Goal: Information Seeking & Learning: Learn about a topic

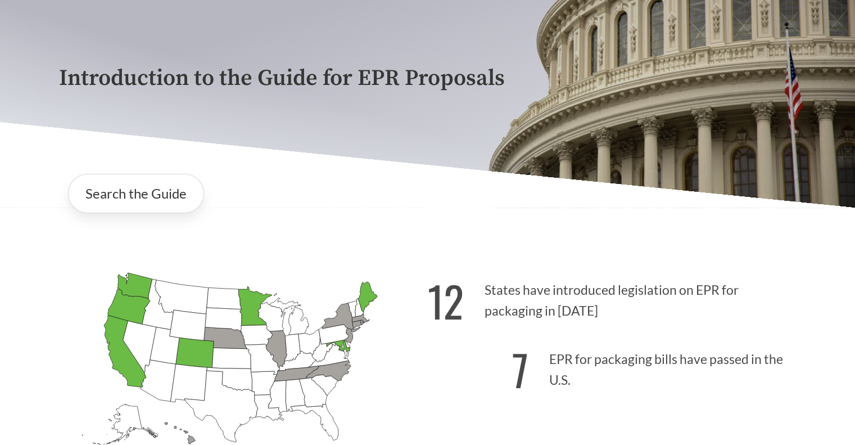
scroll to position [169, 0]
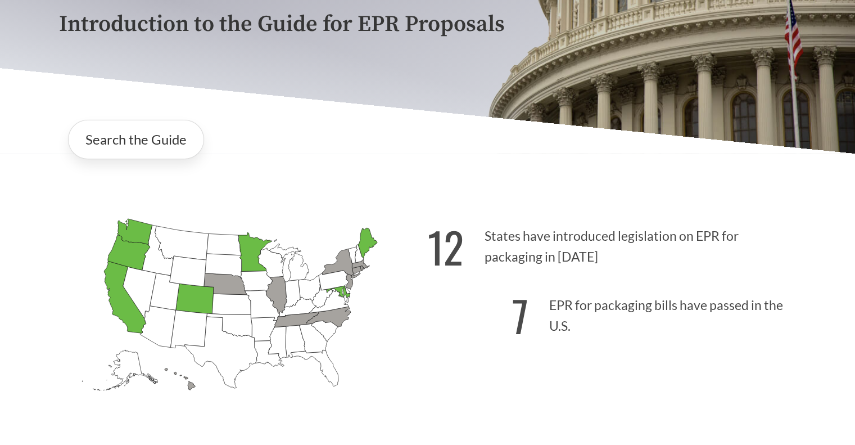
click at [250, 253] on icon "[US_STATE] Passed: 1" at bounding box center [255, 252] width 34 height 39
drag, startPoint x: 541, startPoint y: 235, endPoint x: 832, endPoint y: 296, distance: 296.7
click at [832, 269] on div "Introduction to the Guide for EPR Proposals Search the Guide [US_STATE] Introdu…" at bounding box center [427, 170] width 855 height 546
click at [823, 331] on div "Introduction to the Guide for EPR Proposals Search the Guide [US_STATE] Introdu…" at bounding box center [427, 170] width 855 height 546
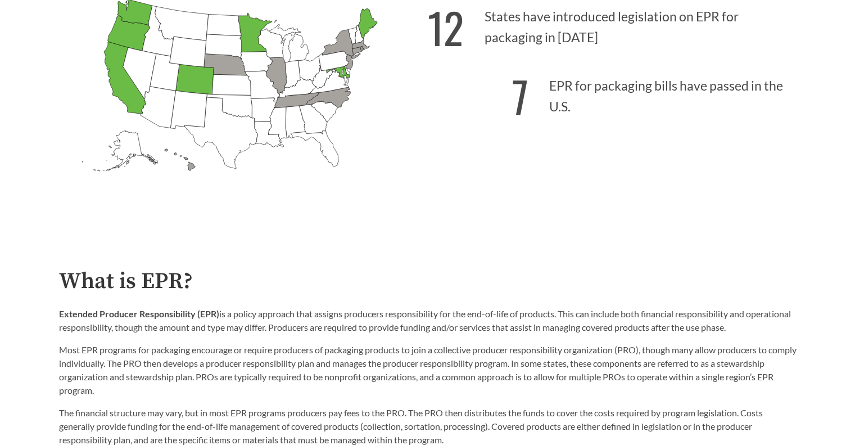
scroll to position [506, 0]
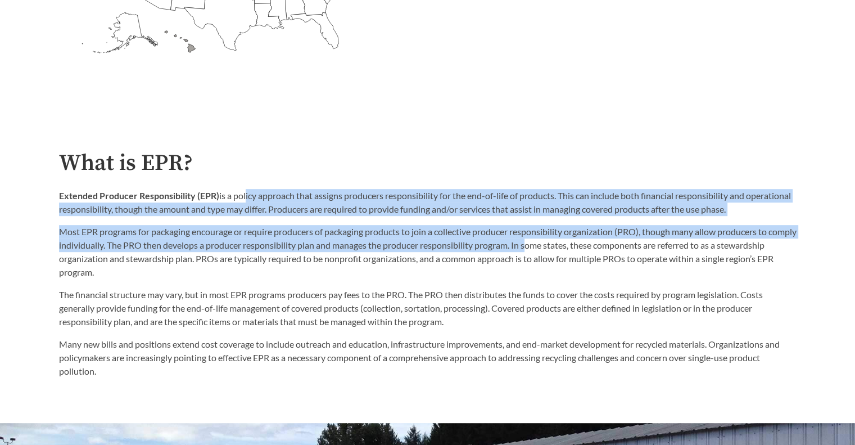
drag, startPoint x: 259, startPoint y: 195, endPoint x: 560, endPoint y: 241, distance: 304.1
click at [560, 241] on div "Extended Producer Responsibility (EPR) is a policy approach that assigns produc…" at bounding box center [427, 234] width 737 height 90
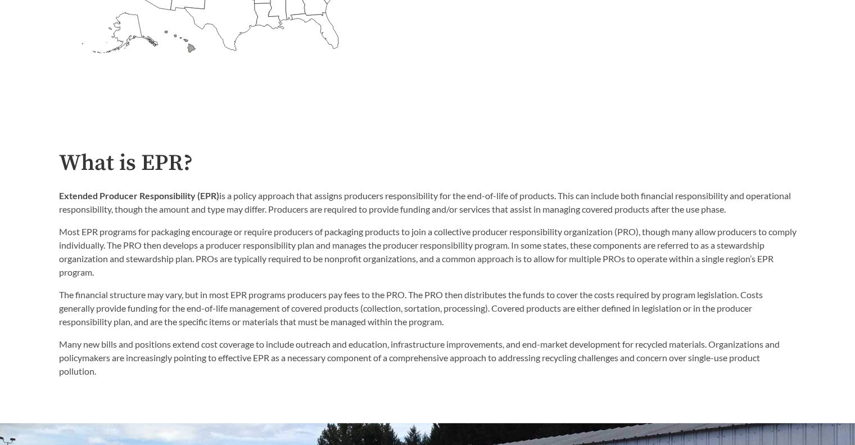
click at [551, 276] on p "Most EPR programs for packaging encourage or require producers of packaging pro…" at bounding box center [427, 252] width 737 height 54
drag, startPoint x: 588, startPoint y: 181, endPoint x: 683, endPoint y: 249, distance: 117.3
click at [672, 222] on div "Extended Producer Responsibility (EPR) is a policy approach that assigns produc…" at bounding box center [427, 234] width 737 height 90
click at [683, 253] on p "Most EPR programs for packaging encourage or require producers of packaging pro…" at bounding box center [427, 252] width 737 height 54
drag, startPoint x: 570, startPoint y: 204, endPoint x: 805, endPoint y: 252, distance: 239.7
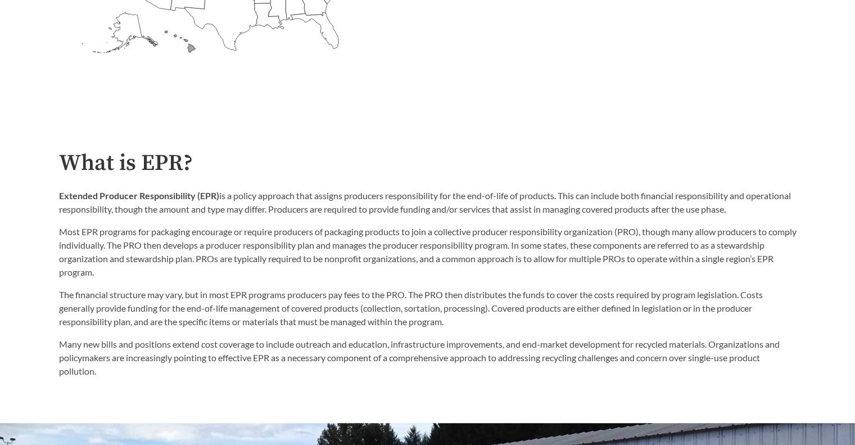
click at [798, 225] on div "What is EPR? Extended Producer Responsibility (EPR) is a policy approach that a…" at bounding box center [427, 264] width 755 height 227
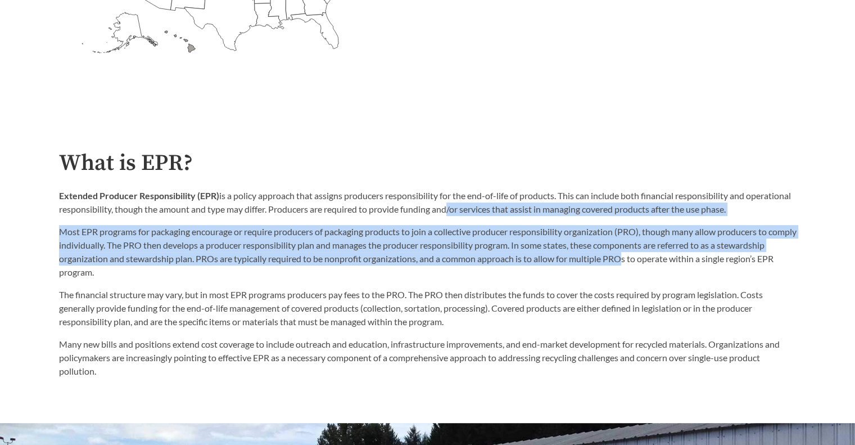
drag, startPoint x: 498, startPoint y: 213, endPoint x: 685, endPoint y: 292, distance: 202.5
click at [676, 265] on div "Extended Producer Responsibility (EPR) is a policy approach that assigns produc…" at bounding box center [427, 234] width 737 height 90
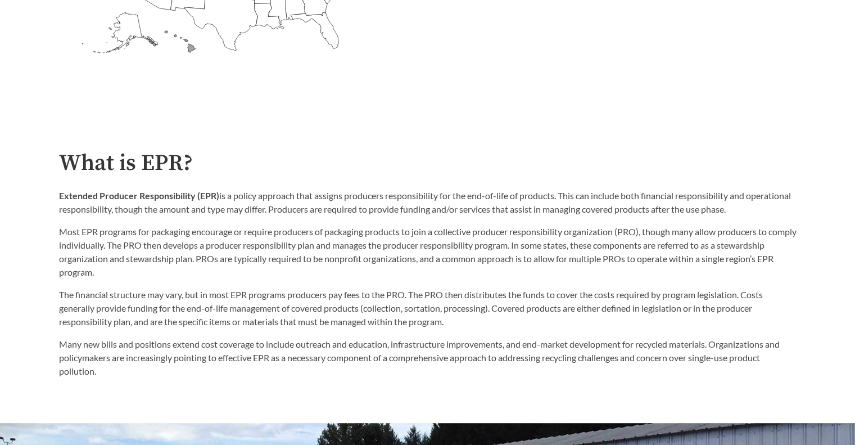
click at [687, 306] on p "The financial structure may vary, but in most EPR programs producers pay fees t…" at bounding box center [427, 308] width 737 height 40
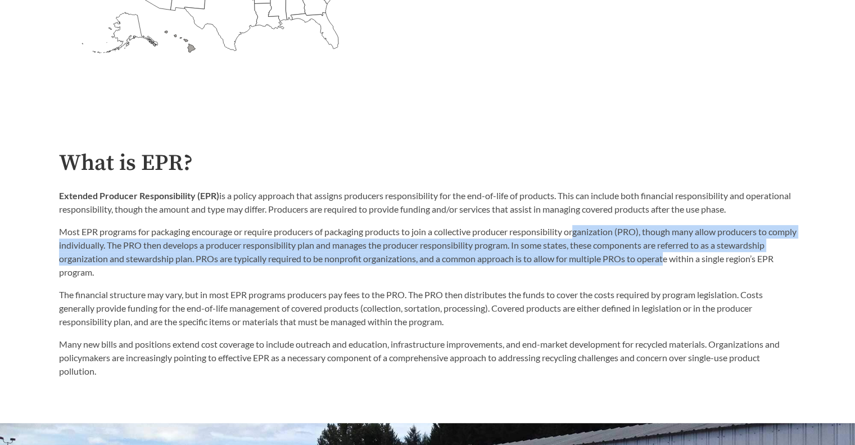
drag, startPoint x: 582, startPoint y: 220, endPoint x: 732, endPoint y: 301, distance: 170.7
click at [731, 293] on div "What is EPR? Extended Producer Responsibility (EPR) is a policy approach that a…" at bounding box center [427, 264] width 737 height 227
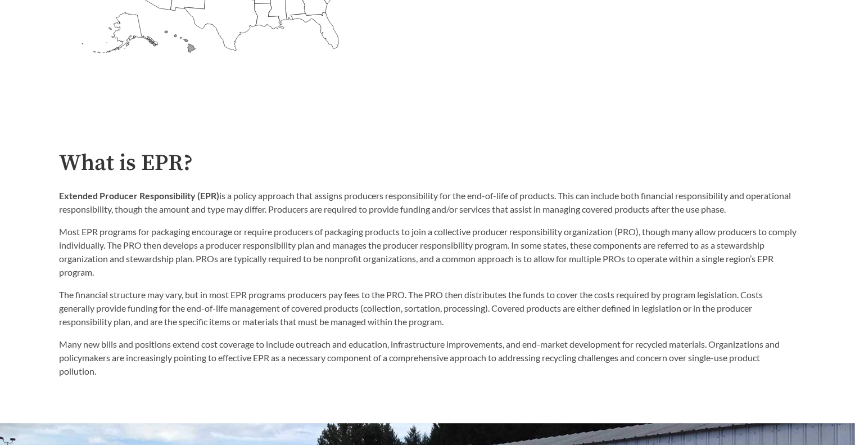
click at [734, 305] on p "The financial structure may vary, but in most EPR programs producers pay fees t…" at bounding box center [427, 308] width 737 height 40
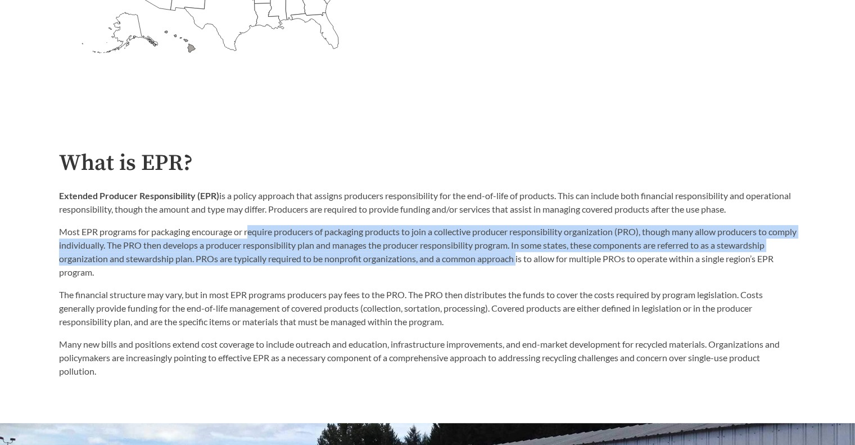
drag, startPoint x: 252, startPoint y: 230, endPoint x: 569, endPoint y: 258, distance: 318.2
click at [569, 258] on p "Most EPR programs for packaging encourage or require producers of packaging pro…" at bounding box center [427, 252] width 737 height 54
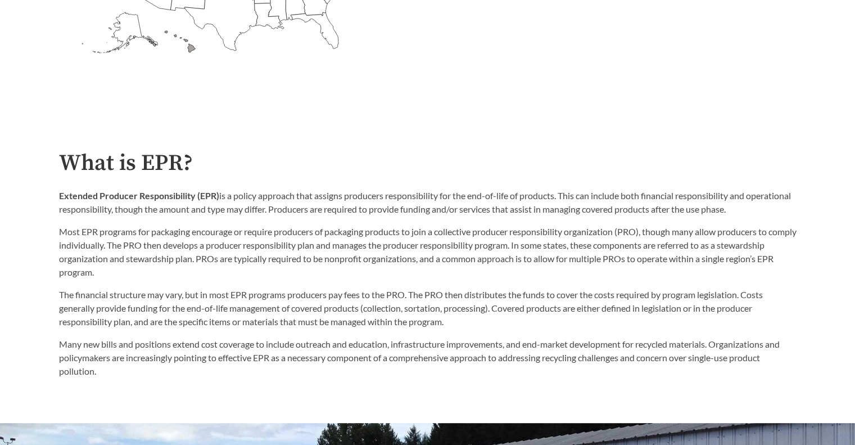
click at [557, 301] on p "The financial structure may vary, but in most EPR programs producers pay fees t…" at bounding box center [427, 308] width 737 height 40
drag, startPoint x: 473, startPoint y: 232, endPoint x: 597, endPoint y: 258, distance: 127.0
click at [596, 252] on p "Most EPR programs for packaging encourage or require producers of packaging pro…" at bounding box center [427, 252] width 737 height 54
click at [591, 292] on p "The financial structure may vary, but in most EPR programs producers pay fees t…" at bounding box center [427, 308] width 737 height 40
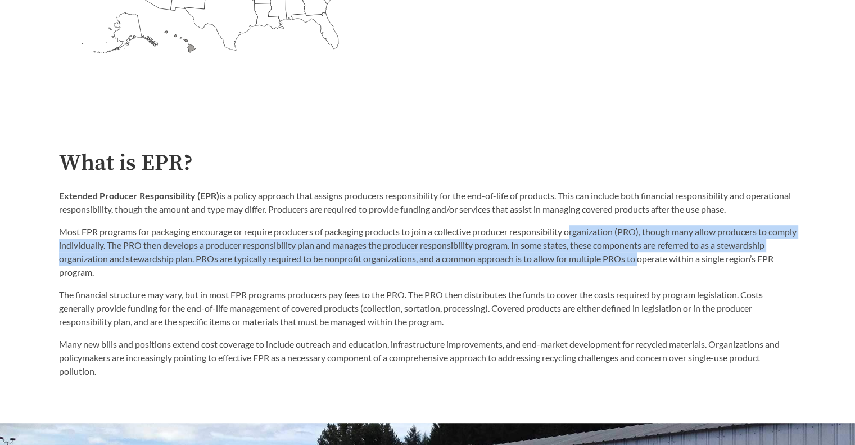
drag, startPoint x: 574, startPoint y: 238, endPoint x: 700, endPoint y: 283, distance: 133.5
click at [699, 276] on p "Most EPR programs for packaging encourage or require producers of packaging pro…" at bounding box center [427, 252] width 737 height 54
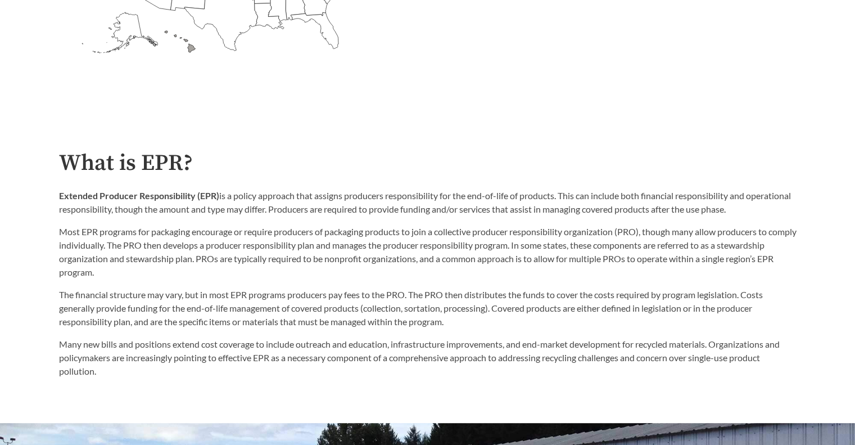
click at [697, 303] on p "The financial structure may vary, but in most EPR programs producers pay fees t…" at bounding box center [427, 308] width 737 height 40
click at [692, 302] on p "The financial structure may vary, but in most EPR programs producers pay fees t…" at bounding box center [427, 308] width 737 height 40
